Goal: Information Seeking & Learning: Learn about a topic

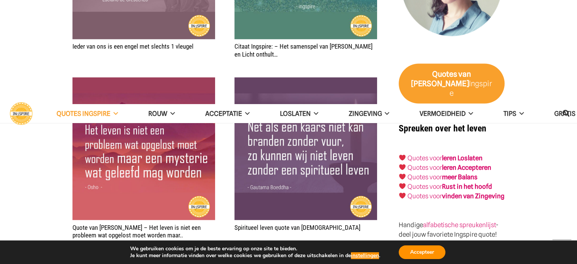
scroll to position [1412, 0]
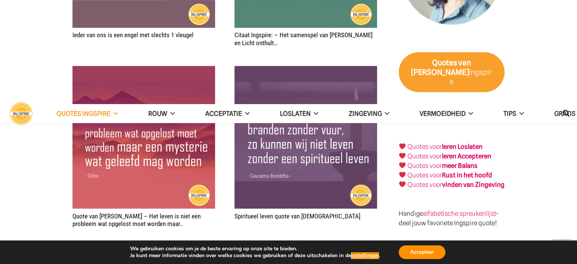
click at [263, 241] on link "Volgende" at bounding box center [262, 252] width 23 height 23
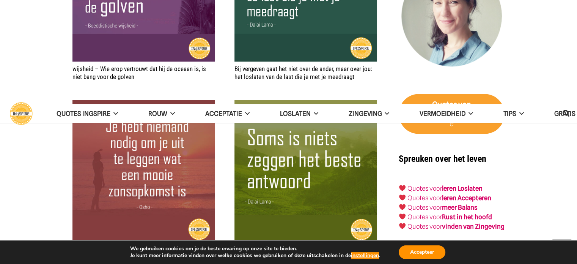
scroll to position [1382, 0]
